Goal: Information Seeking & Learning: Learn about a topic

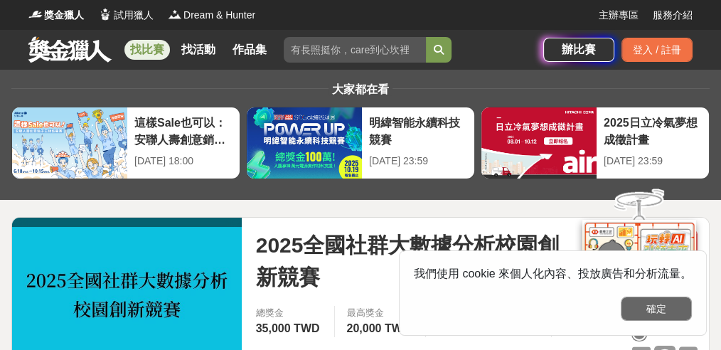
click at [657, 311] on button "確定" at bounding box center [655, 308] width 71 height 24
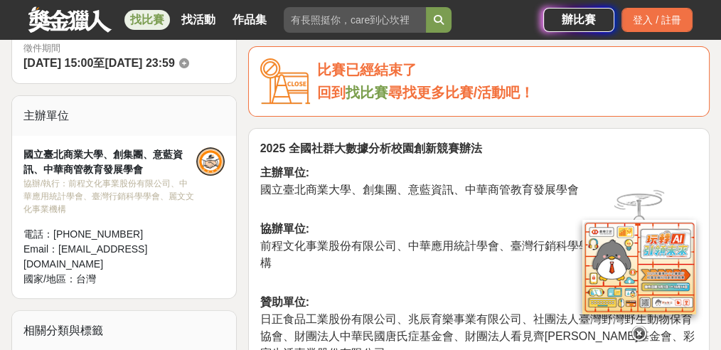
scroll to position [521, 0]
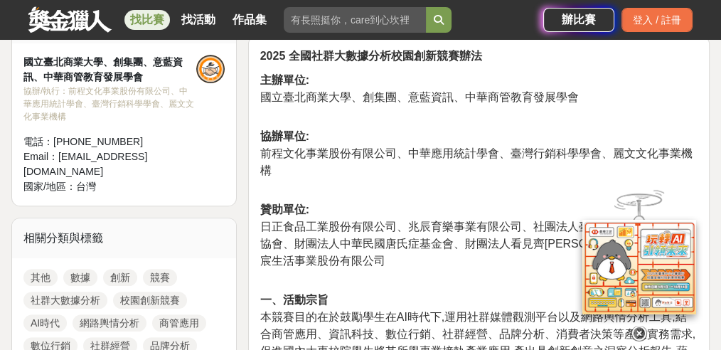
click at [640, 333] on icon at bounding box center [639, 334] width 16 height 16
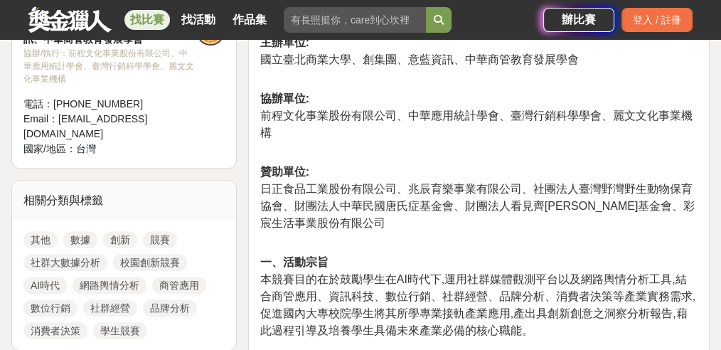
scroll to position [616, 0]
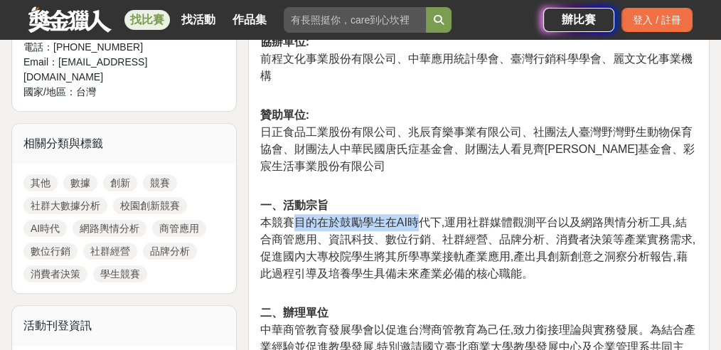
drag, startPoint x: 295, startPoint y: 217, endPoint x: 412, endPoint y: 218, distance: 117.3
click at [412, 218] on span "本競賽目的在於鼓勵學生在AI時代下,運用社群媒體觀測平台以及網路輿情分析工具,結合商管應用、資訊科技、數位行銷、社群經營、品牌分析、消費者決策等產業實務需求,…" at bounding box center [477, 247] width 435 height 63
click at [491, 220] on span "本競賽目的在於鼓勵學生在AI時代下,運用社群媒體觀測平台以及網路輿情分析工具,結合商管應用、資訊科技、數位行銷、社群經營、品牌分析、消費者決策等產業實務需求,…" at bounding box center [477, 247] width 435 height 63
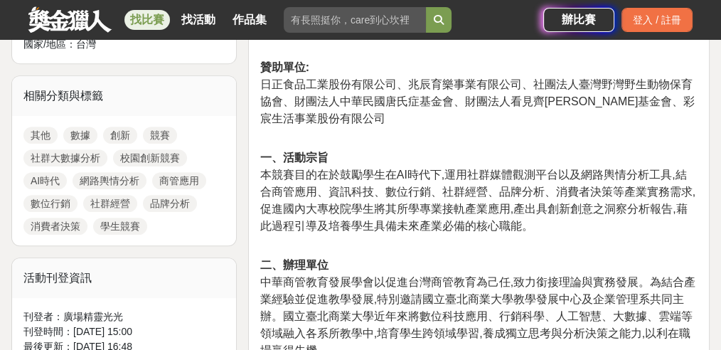
scroll to position [711, 0]
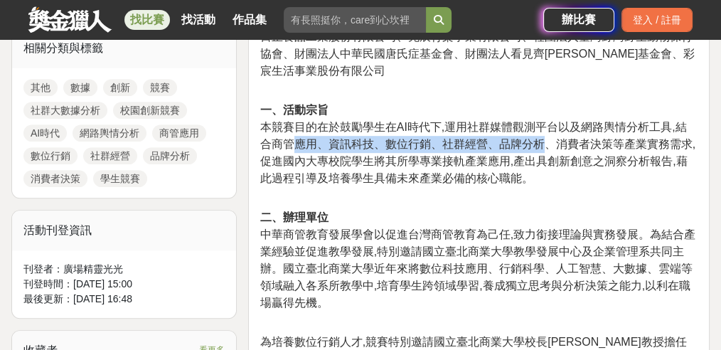
drag, startPoint x: 287, startPoint y: 142, endPoint x: 537, endPoint y: 139, distance: 249.5
click at [537, 139] on span "本競賽目的在於鼓勵學生在AI時代下,運用社群媒體觀測平台以及網路輿情分析工具,結合商管應用、資訊科技、數位行銷、社群經營、品牌分析、消費者決策等產業實務需求,…" at bounding box center [477, 152] width 435 height 63
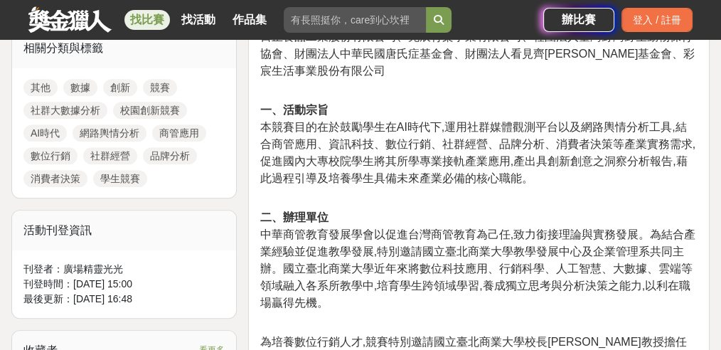
drag, startPoint x: 384, startPoint y: 172, endPoint x: 361, endPoint y: 168, distance: 23.1
click at [382, 173] on span "本競賽目的在於鼓勵學生在AI時代下,運用社群媒體觀測平台以及網路輿情分析工具,結合商管應用、資訊科技、數位行銷、社群經營、品牌分析、消費者決策等產業實務需求,…" at bounding box center [477, 152] width 435 height 63
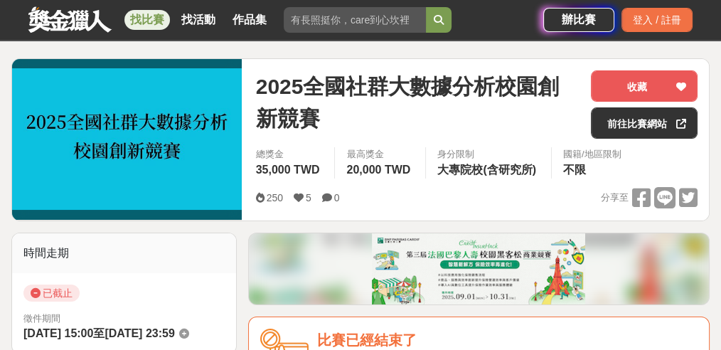
scroll to position [142, 0]
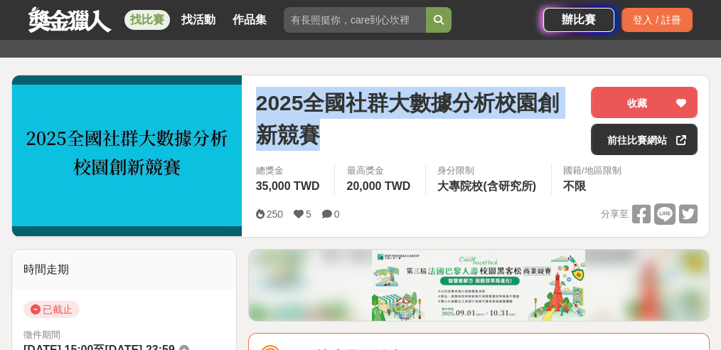
drag, startPoint x: 260, startPoint y: 96, endPoint x: 321, endPoint y: 139, distance: 74.5
click at [321, 139] on span "2025全國社群大數據分析校園創新競賽" at bounding box center [417, 119] width 323 height 64
copy span "2025全國社群大數據分析校園創新競賽"
